Goal: Transaction & Acquisition: Book appointment/travel/reservation

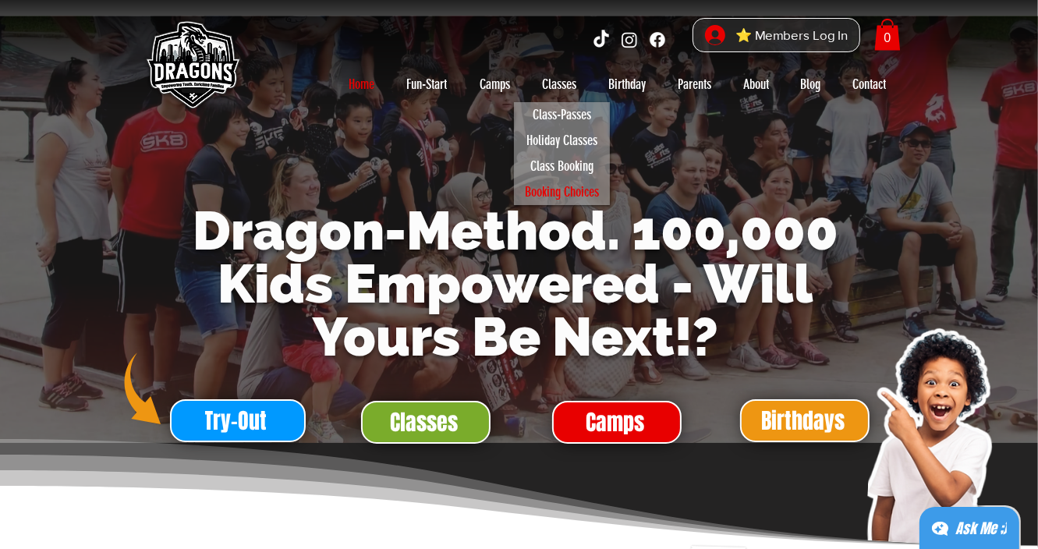
click at [556, 193] on p "Booking Choices" at bounding box center [562, 192] width 88 height 26
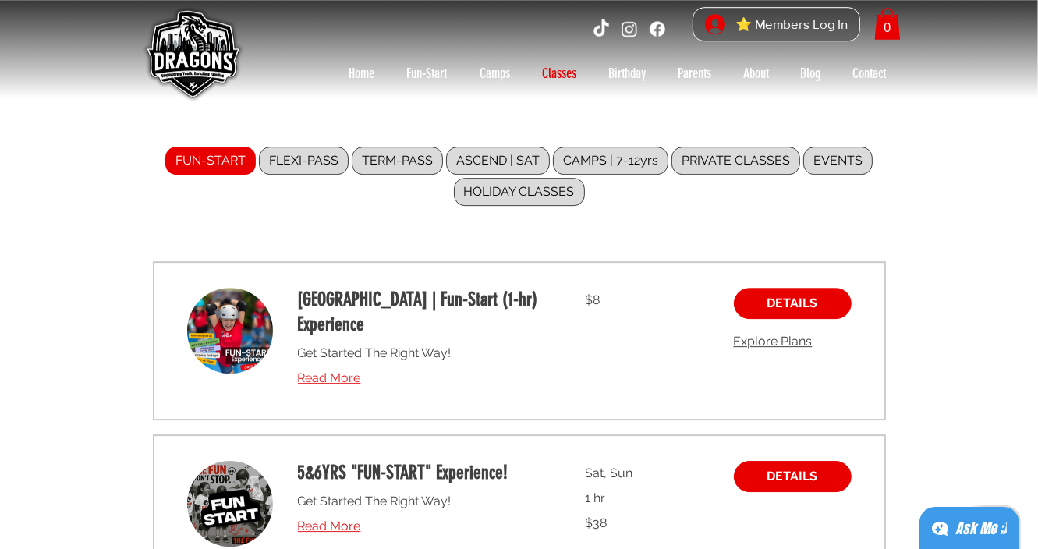
scroll to position [12, 0]
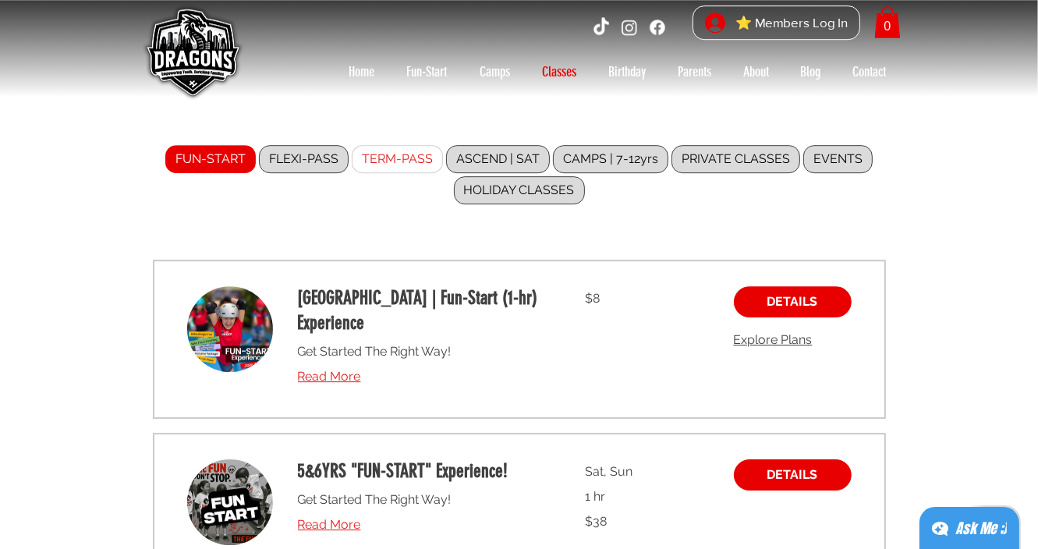
click at [406, 155] on label "TERM-PASS" at bounding box center [397, 159] width 91 height 28
click at [0, 0] on input "TERM-PASS" at bounding box center [0, 0] width 0 height 0
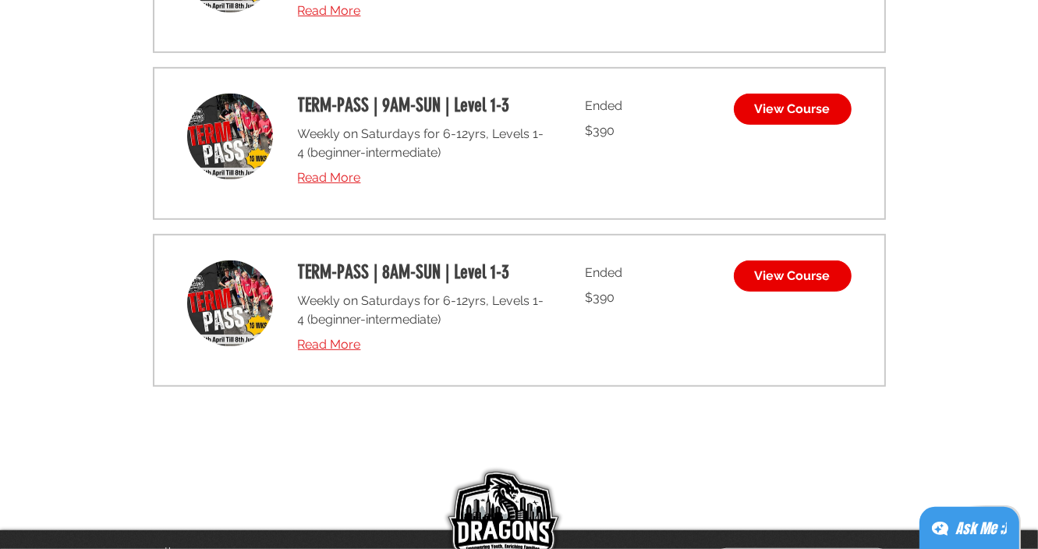
scroll to position [891, 0]
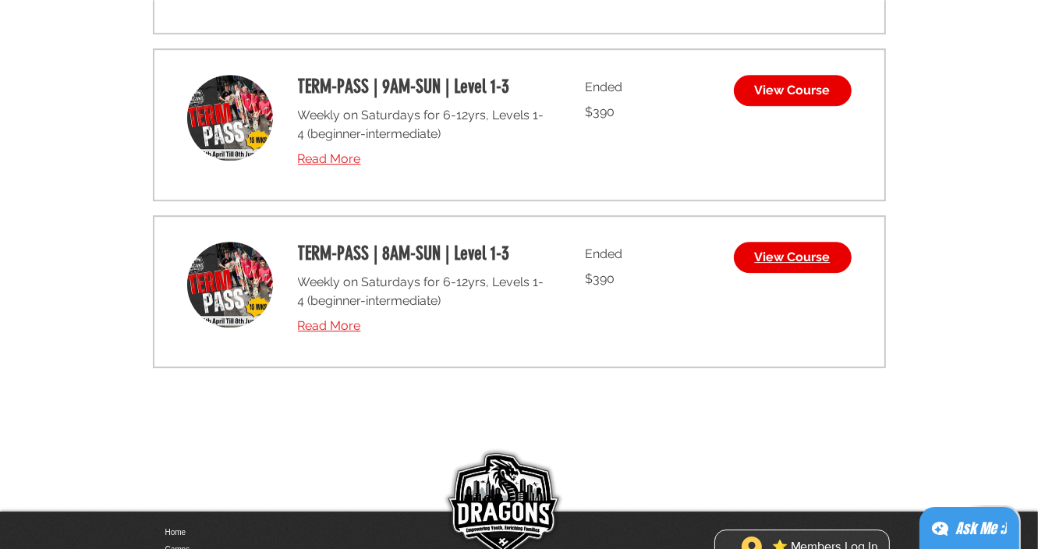
click at [825, 247] on link "View Course" at bounding box center [793, 257] width 118 height 31
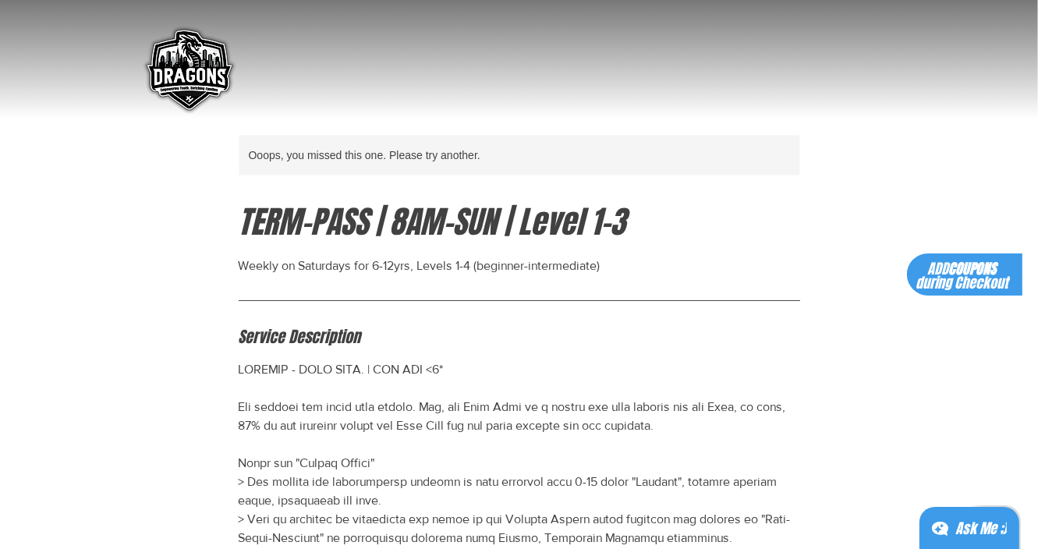
click at [192, 51] on img "main content" at bounding box center [188, 71] width 101 height 101
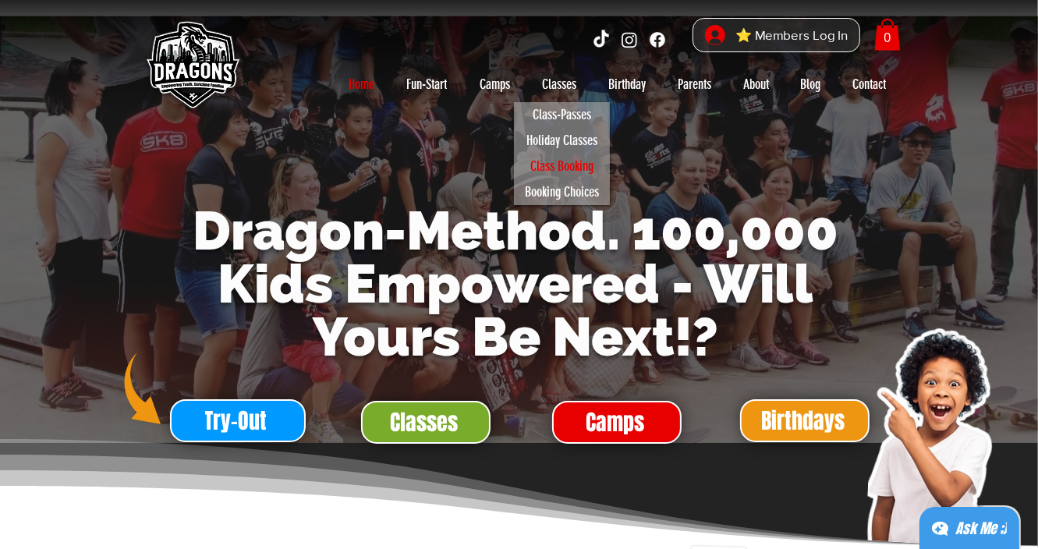
click at [565, 171] on p "Class Booking" at bounding box center [561, 167] width 77 height 26
click at [565, 169] on p "Class Booking" at bounding box center [561, 167] width 77 height 26
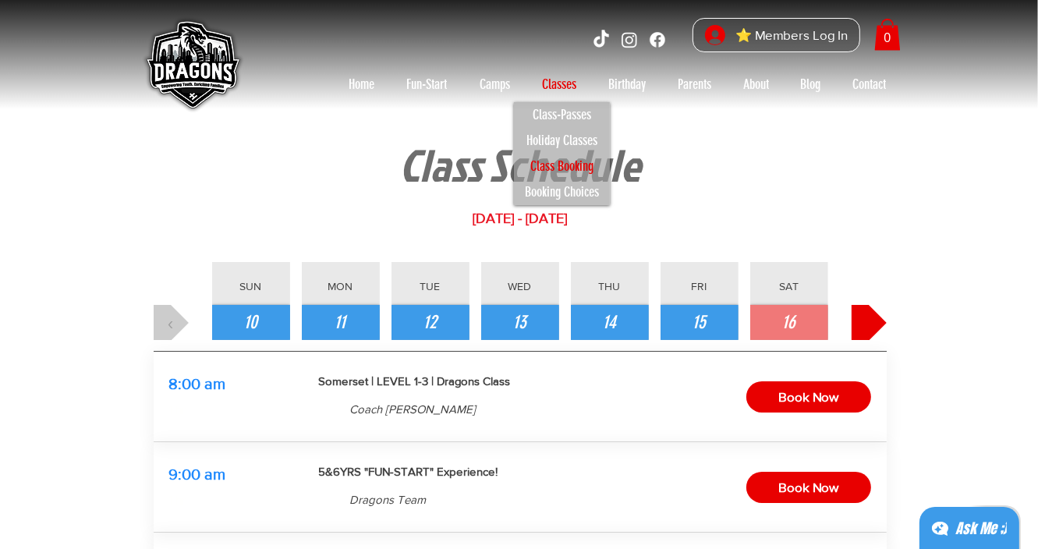
click at [870, 328] on span "›" at bounding box center [869, 323] width 6 height 27
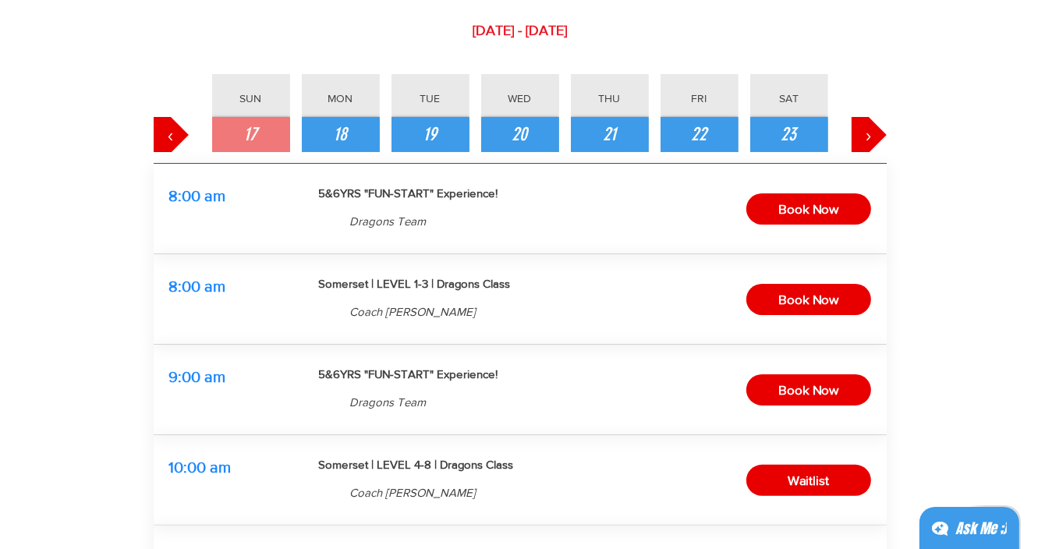
scroll to position [236, 0]
